Goal: Task Accomplishment & Management: Manage account settings

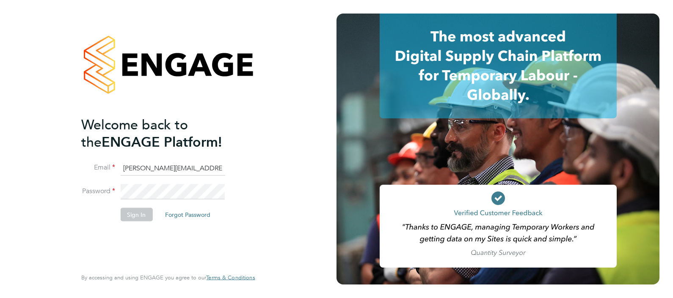
click at [146, 167] on input "Sasha.apleona@pretiumresourcing.co.uk" at bounding box center [172, 168] width 105 height 15
type input "ngb@pretiumresourcing.co.uk"
click at [133, 214] on button "Sign In" at bounding box center [136, 215] width 32 height 14
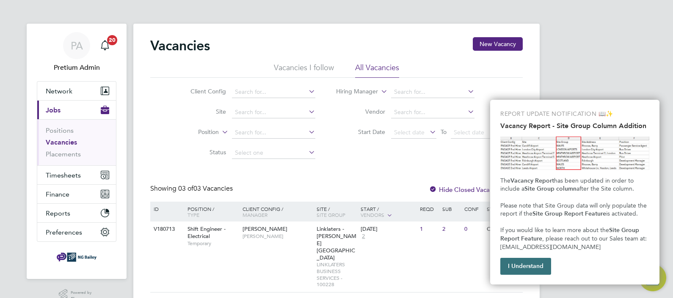
click at [523, 271] on button "I Understand" at bounding box center [525, 266] width 51 height 17
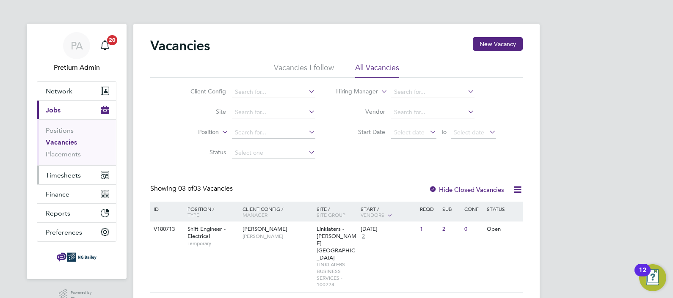
click at [53, 171] on span "Timesheets" at bounding box center [63, 175] width 35 height 8
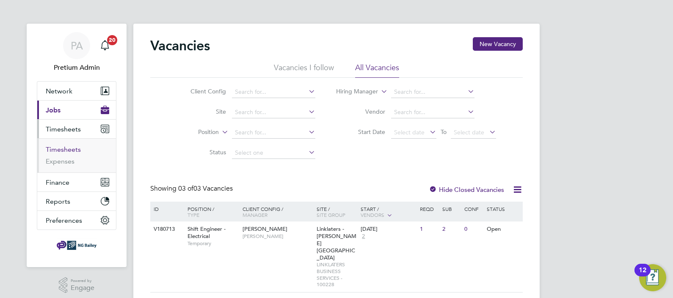
click at [58, 148] on link "Timesheets" at bounding box center [63, 150] width 35 height 8
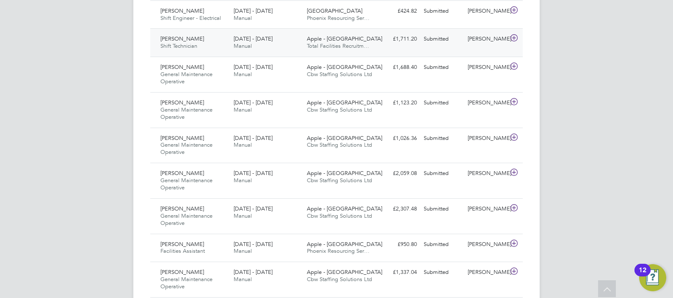
click at [231, 44] on div "13 - 19 Sep 2025 Manual" at bounding box center [266, 42] width 73 height 21
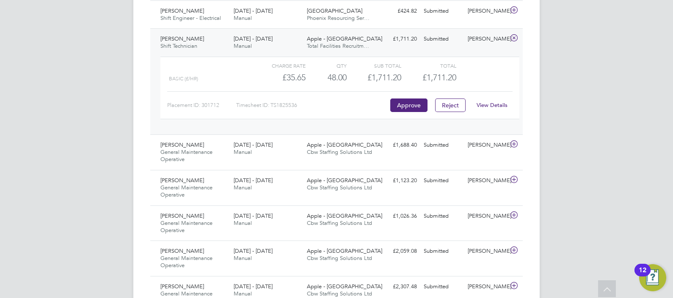
click at [493, 102] on link "View Details" at bounding box center [491, 105] width 31 height 7
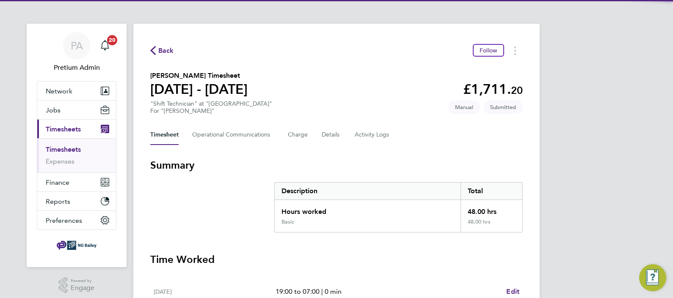
scroll to position [308, 0]
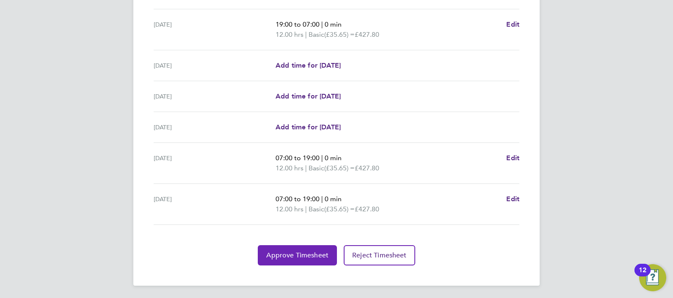
click at [284, 252] on span "Approve Timesheet" at bounding box center [297, 255] width 62 height 8
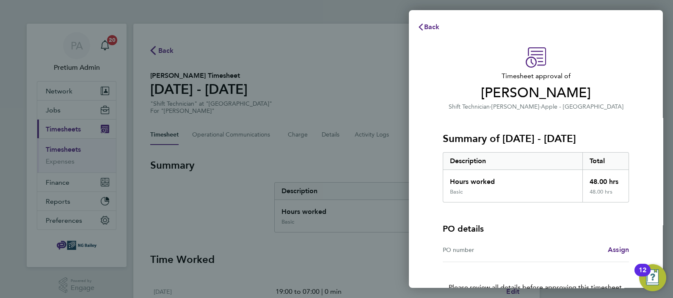
scroll to position [48, 0]
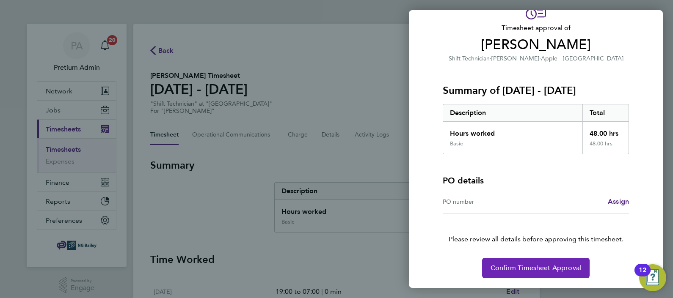
click at [542, 266] on span "Confirm Timesheet Approval" at bounding box center [535, 268] width 91 height 8
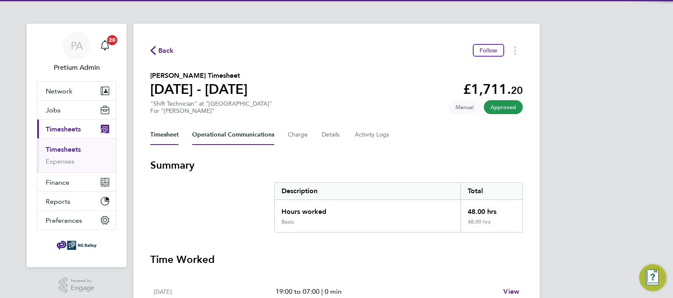
click at [234, 138] on Communications-tab "Operational Communications" at bounding box center [233, 135] width 82 height 20
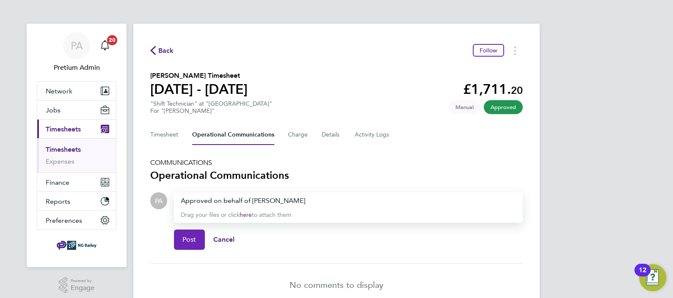
click at [194, 236] on span "Post" at bounding box center [189, 240] width 14 height 8
